Goal: Find contact information: Find contact information

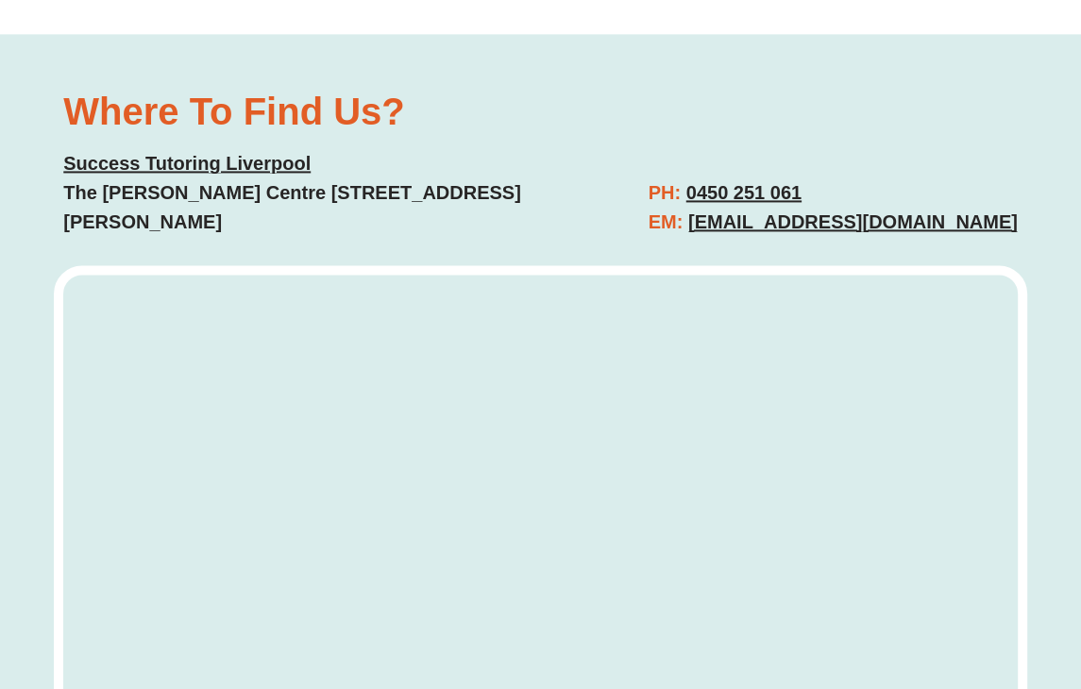
scroll to position [7402, 0]
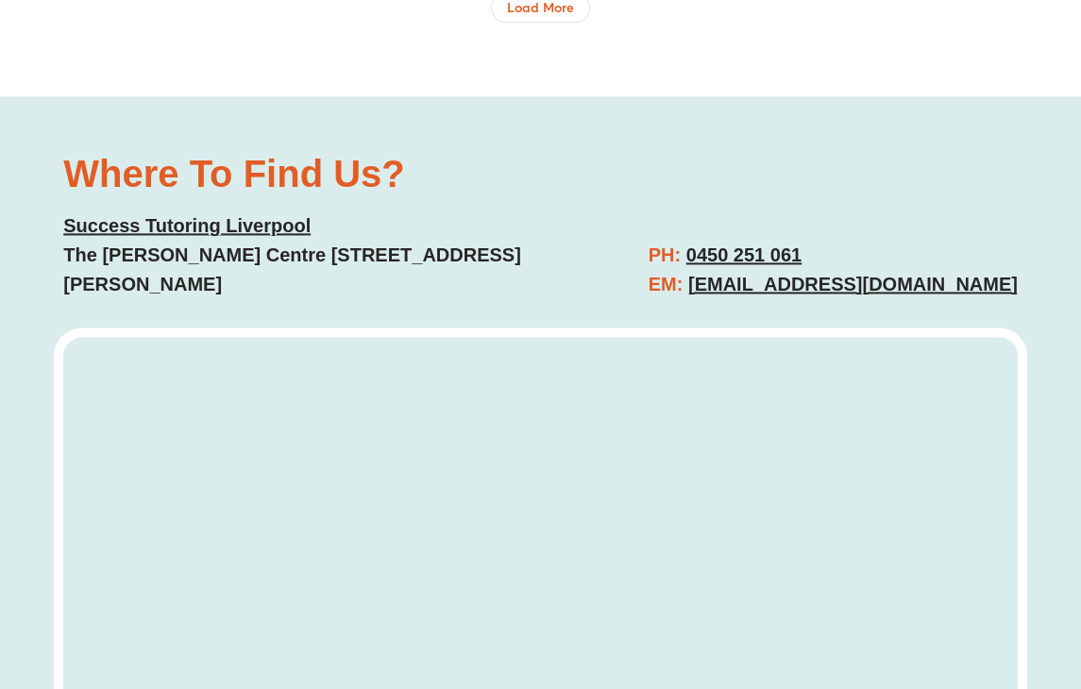
drag, startPoint x: 1038, startPoint y: 209, endPoint x: 699, endPoint y: 213, distance: 338.9
click at [699, 213] on div "Where To Find Us? Success Tutoring Liverpool The Reilly Centre 389-393, Hume Hw…" at bounding box center [540, 537] width 1081 height 883
copy h2 "liverpool@successtutoring.com.au"
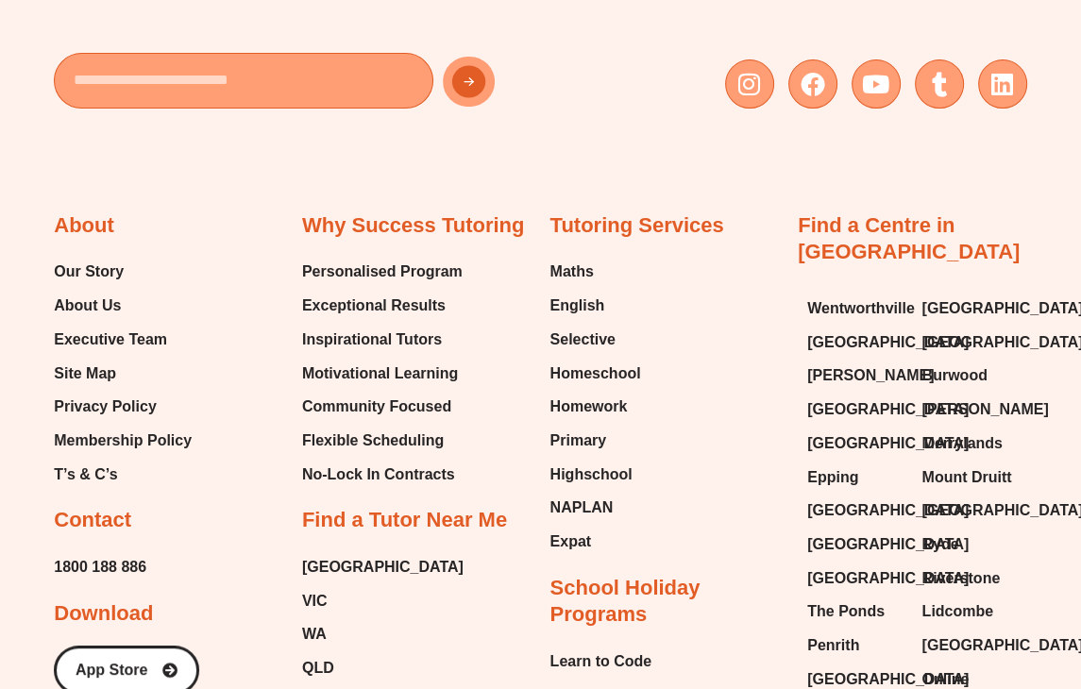
scroll to position [10949, 0]
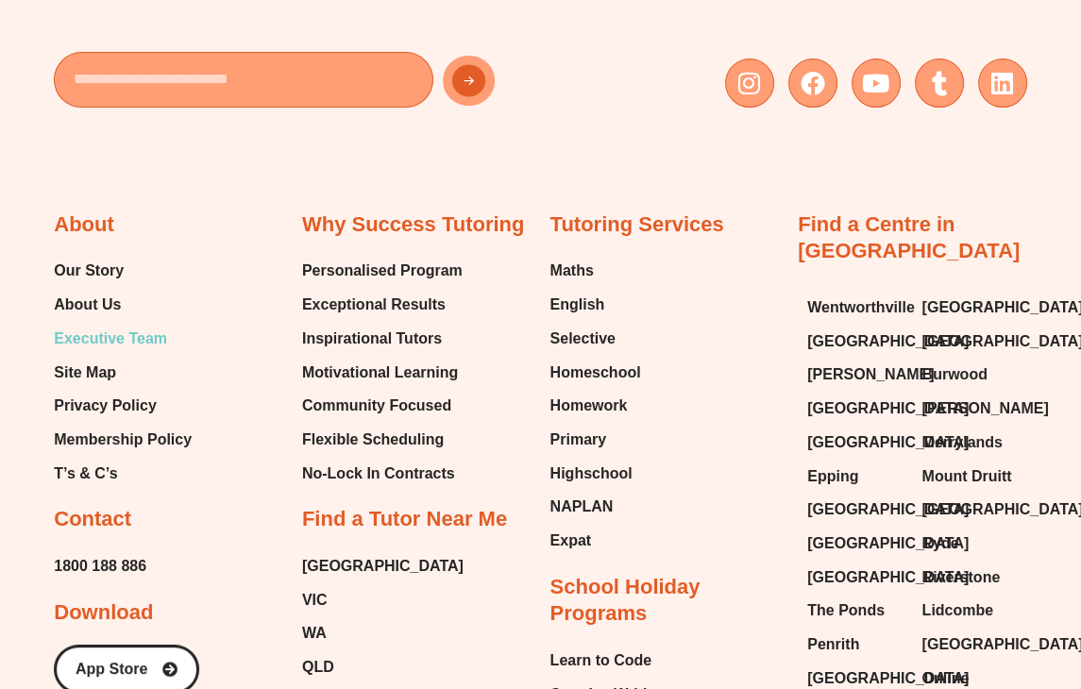
click at [96, 325] on span "Executive Team" at bounding box center [110, 339] width 113 height 28
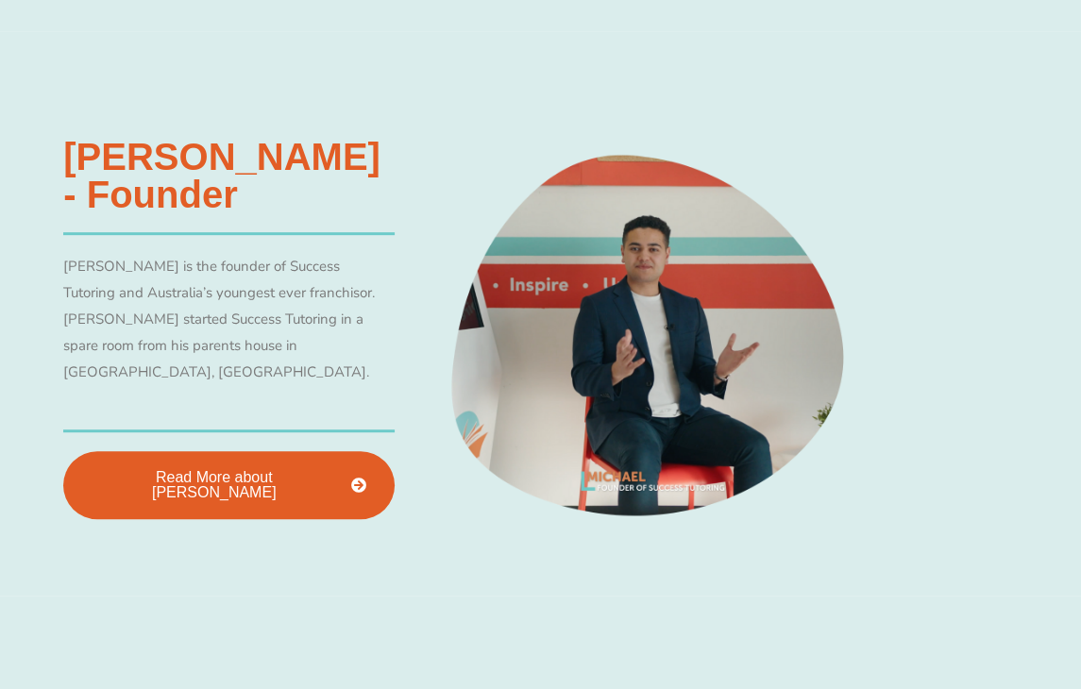
scroll to position [730, 0]
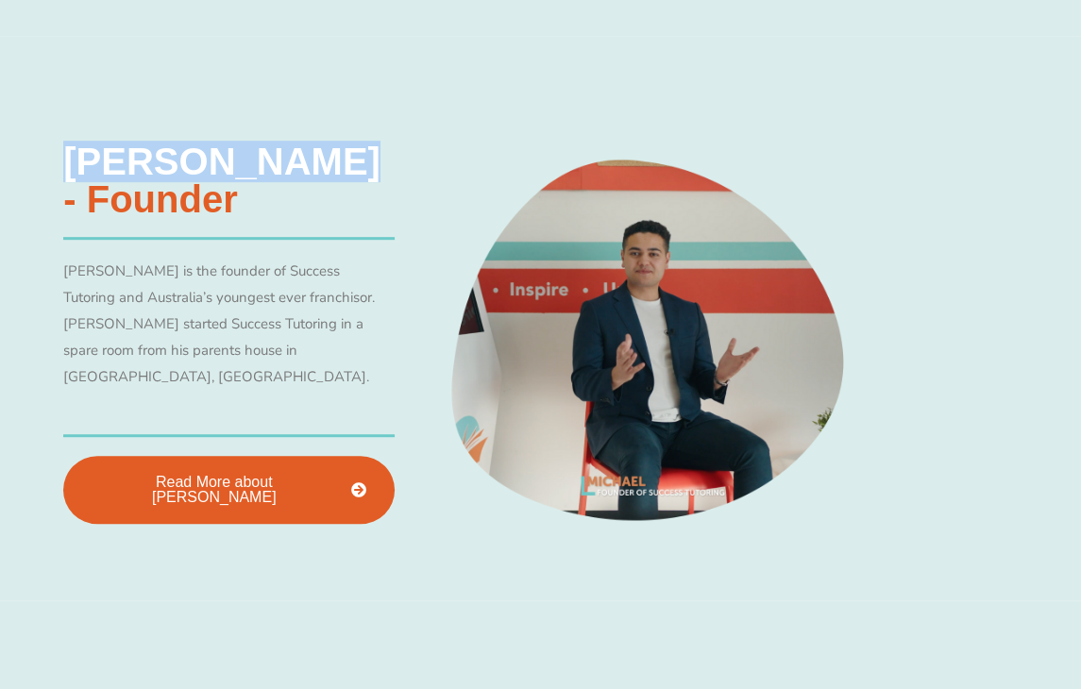
copy h3 "[PERSON_NAME]"
drag, startPoint x: 58, startPoint y: 151, endPoint x: 311, endPoint y: 151, distance: 253.9
click at [311, 151] on div "[PERSON_NAME] - Founder [PERSON_NAME] is the founder of Success Tutoring and [D…" at bounding box center [229, 332] width 350 height 399
